Goal: Ask a question

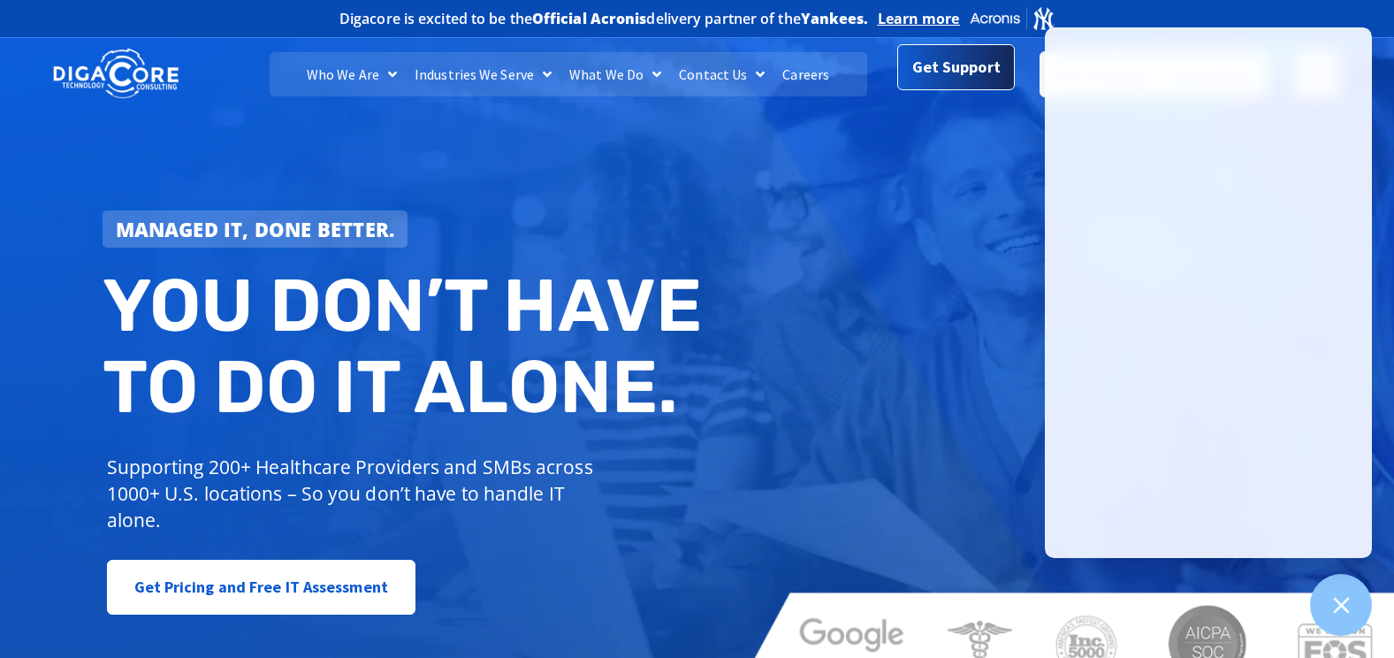
click at [922, 80] on span "Get Support" at bounding box center [956, 67] width 88 height 35
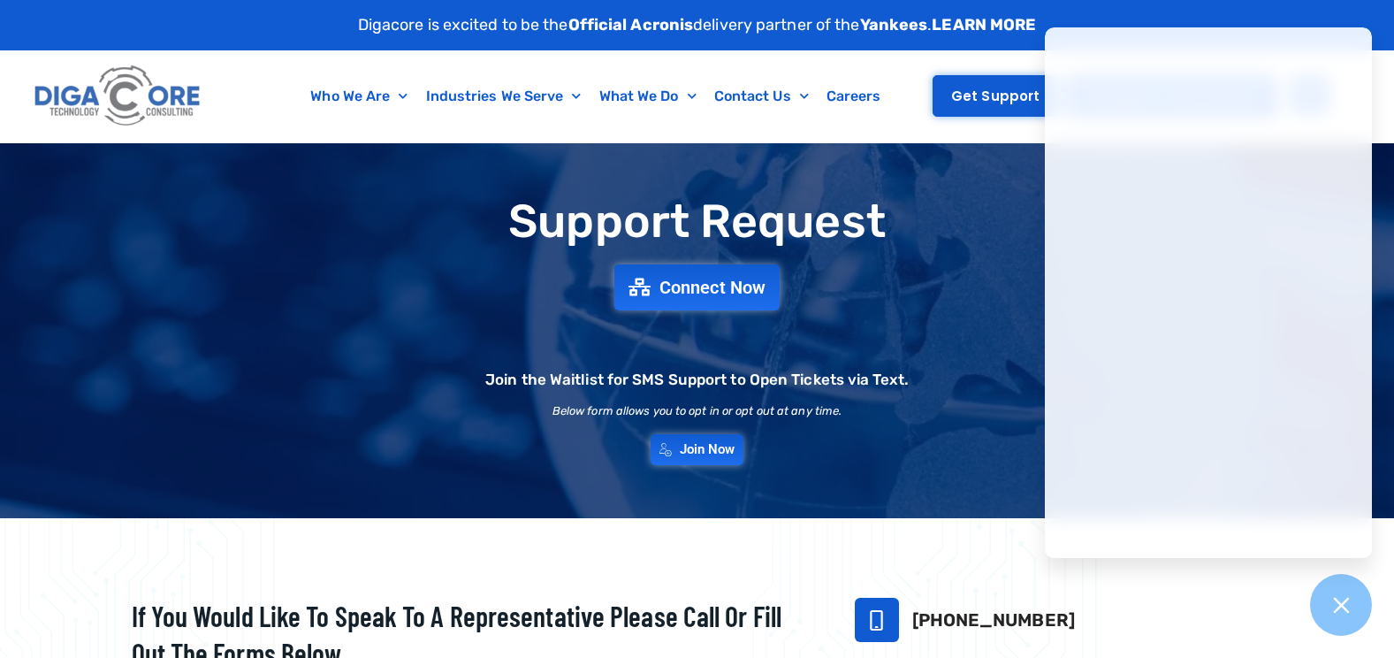
click at [982, 101] on span "Get Support" at bounding box center [995, 95] width 88 height 13
click at [684, 317] on div "Support Request Connect Now Join the Waitlist for SMS Support to Open Tickets v…" at bounding box center [698, 330] width 1238 height 286
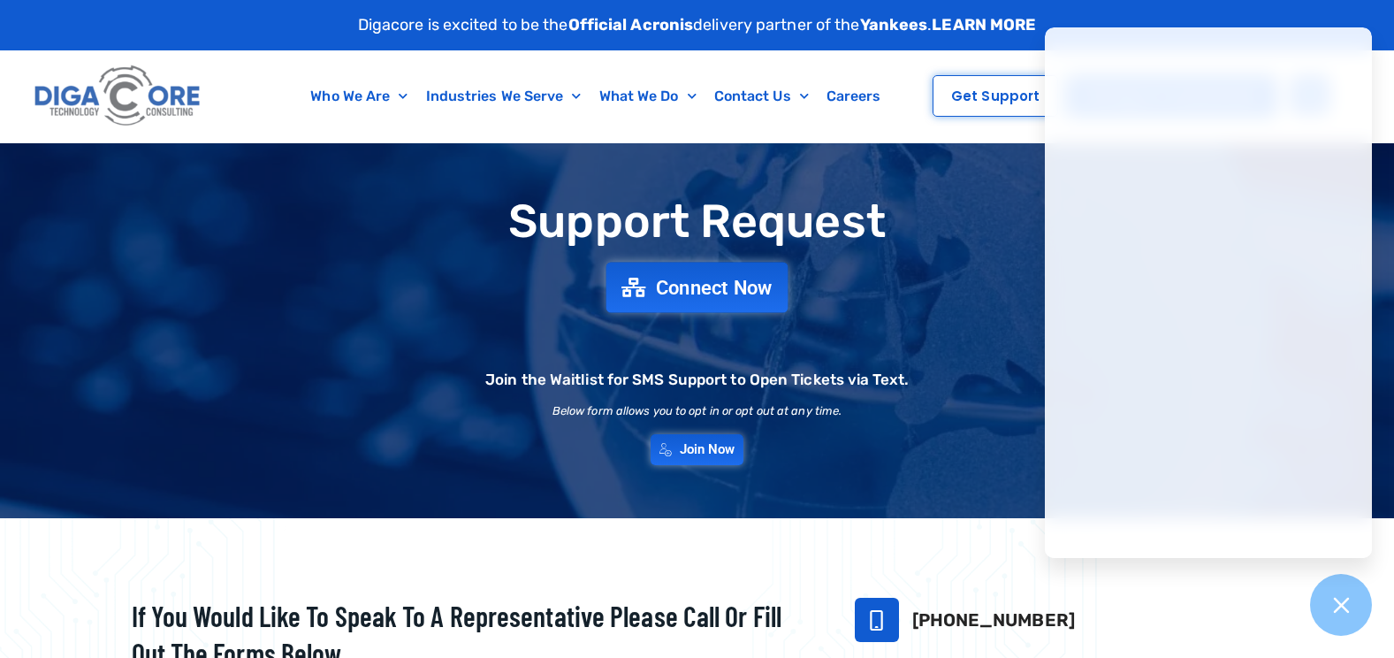
click at [676, 293] on span "Connect Now" at bounding box center [714, 287] width 117 height 19
